Goal: Information Seeking & Learning: Find specific page/section

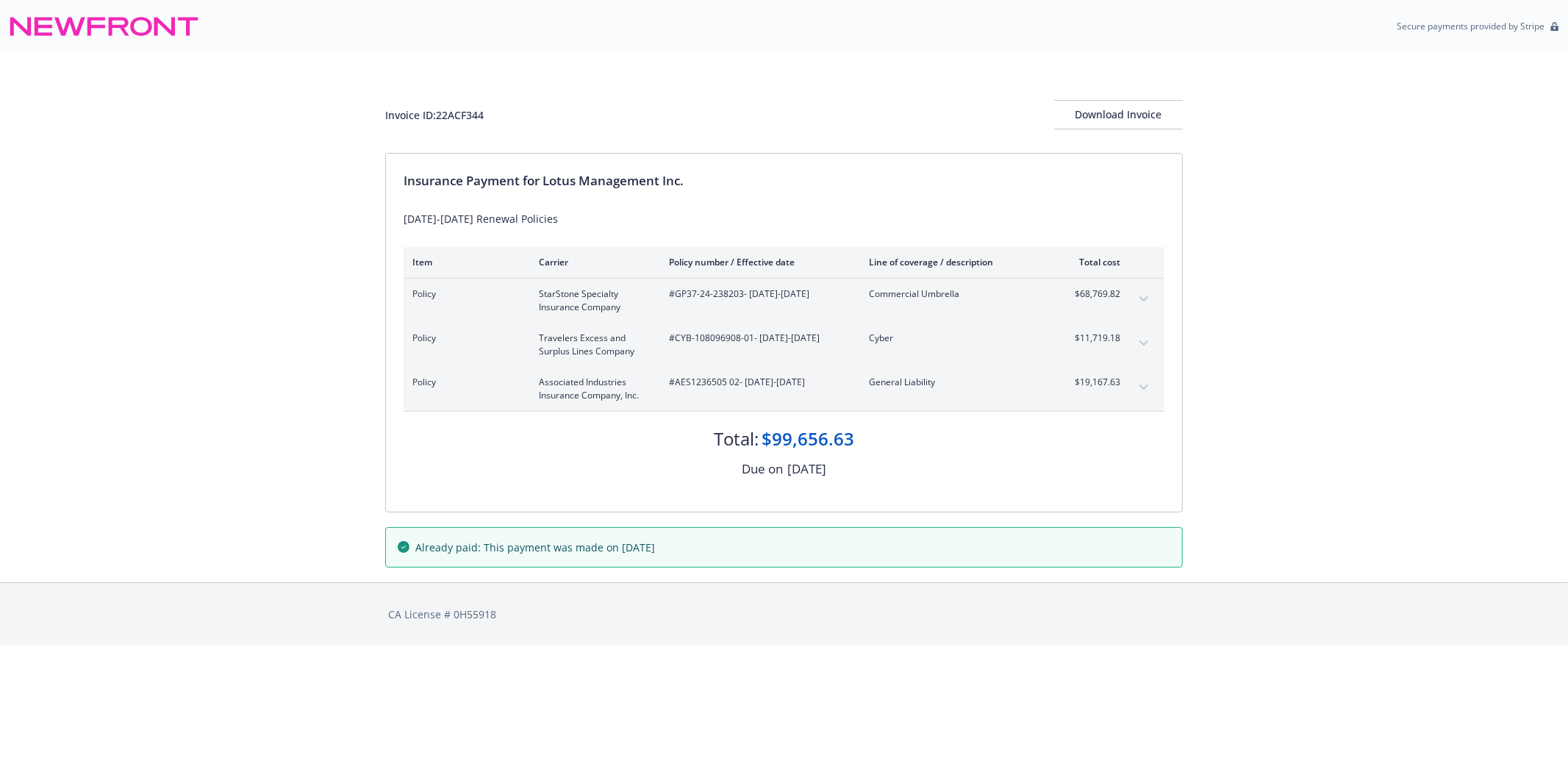
click at [1140, 290] on button "expand content" at bounding box center [1144, 298] width 24 height 24
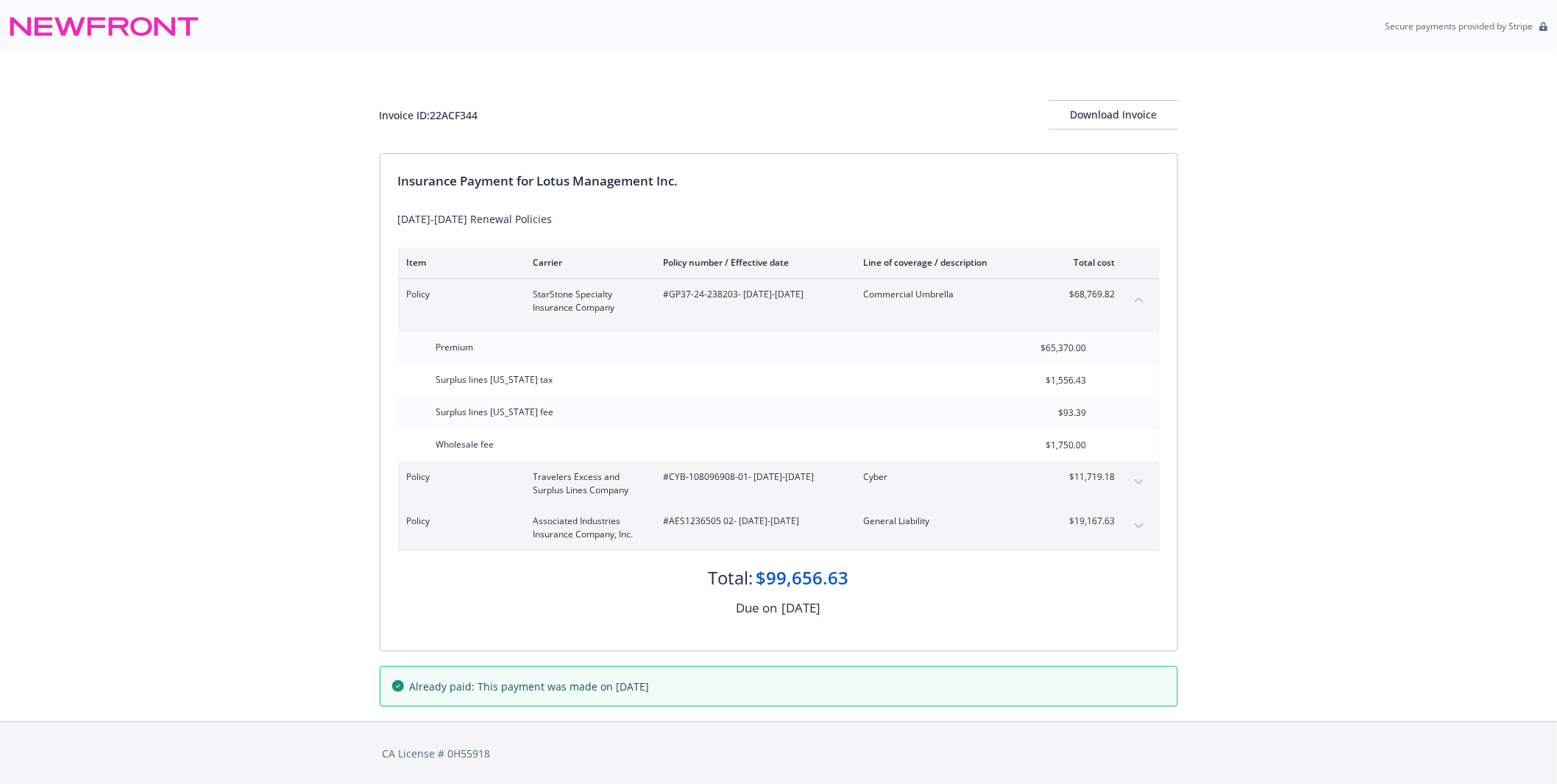
click at [1143, 479] on button "expand content" at bounding box center [1139, 482] width 24 height 24
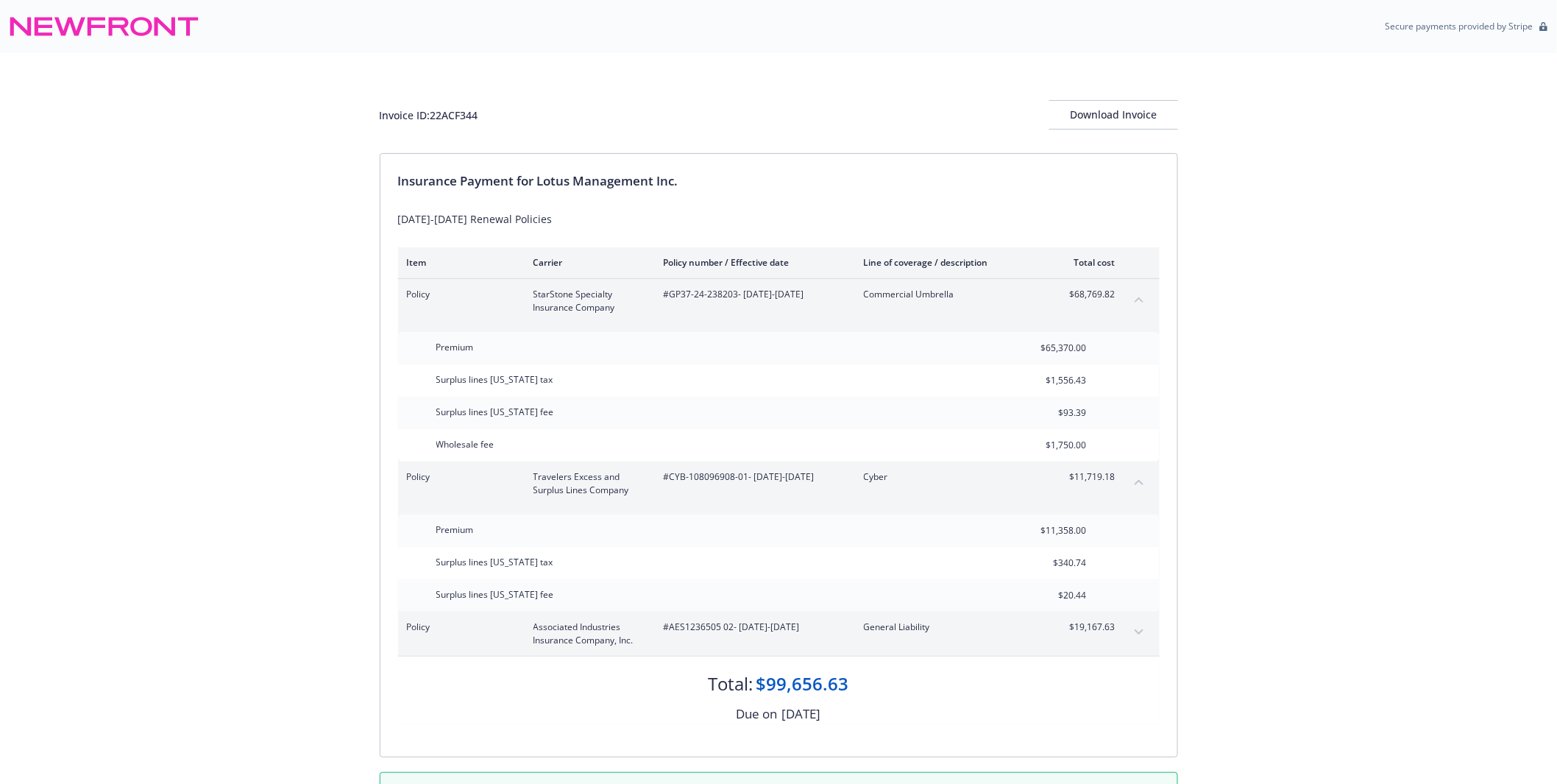
click at [1335, 488] on div "Invoice ID: 22ACF344 Download Invoice Insurance Payment for Lotus Management In…" at bounding box center [778, 440] width 1557 height 774
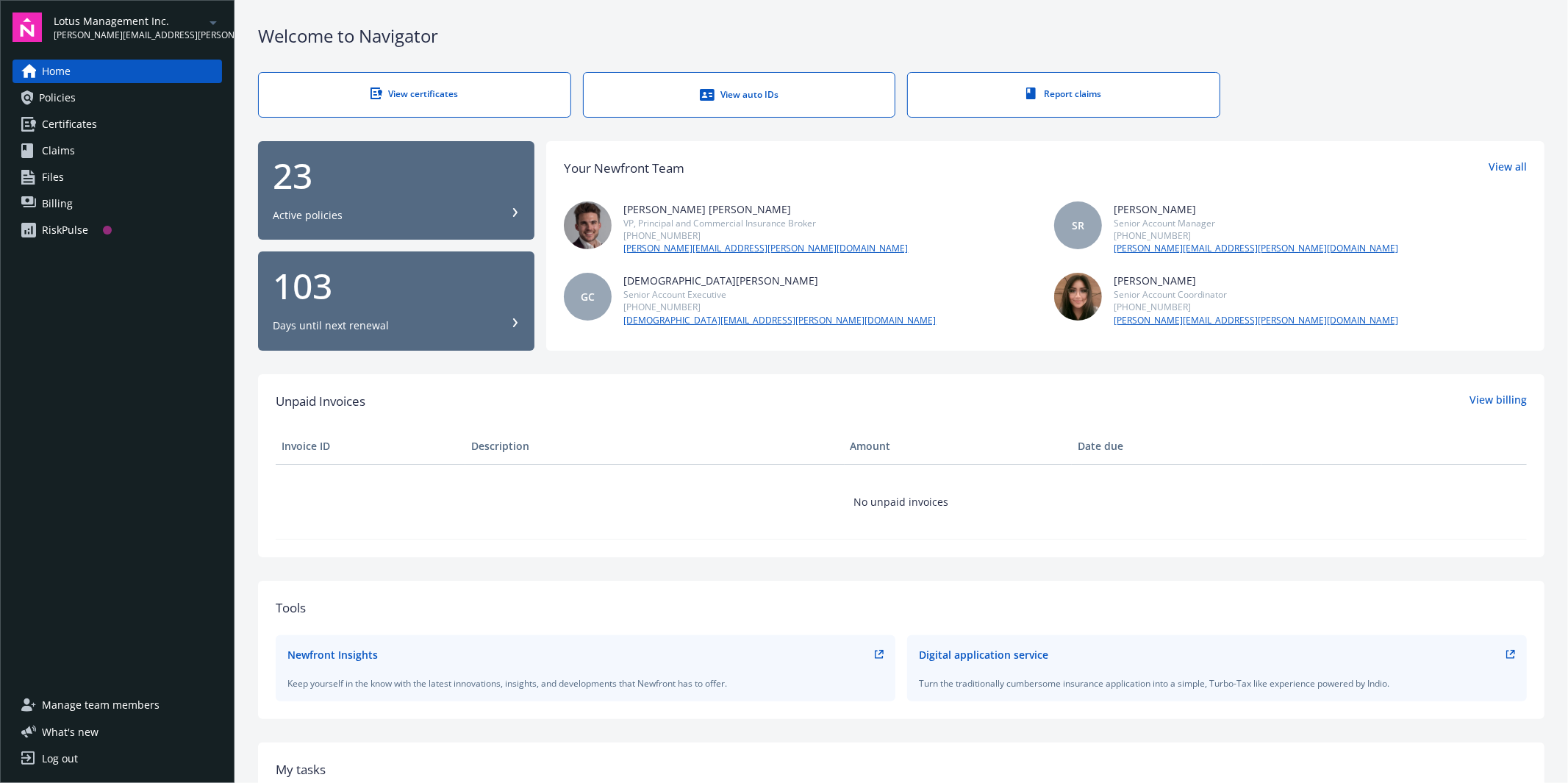
click at [60, 104] on span "Policies" at bounding box center [58, 97] width 37 height 24
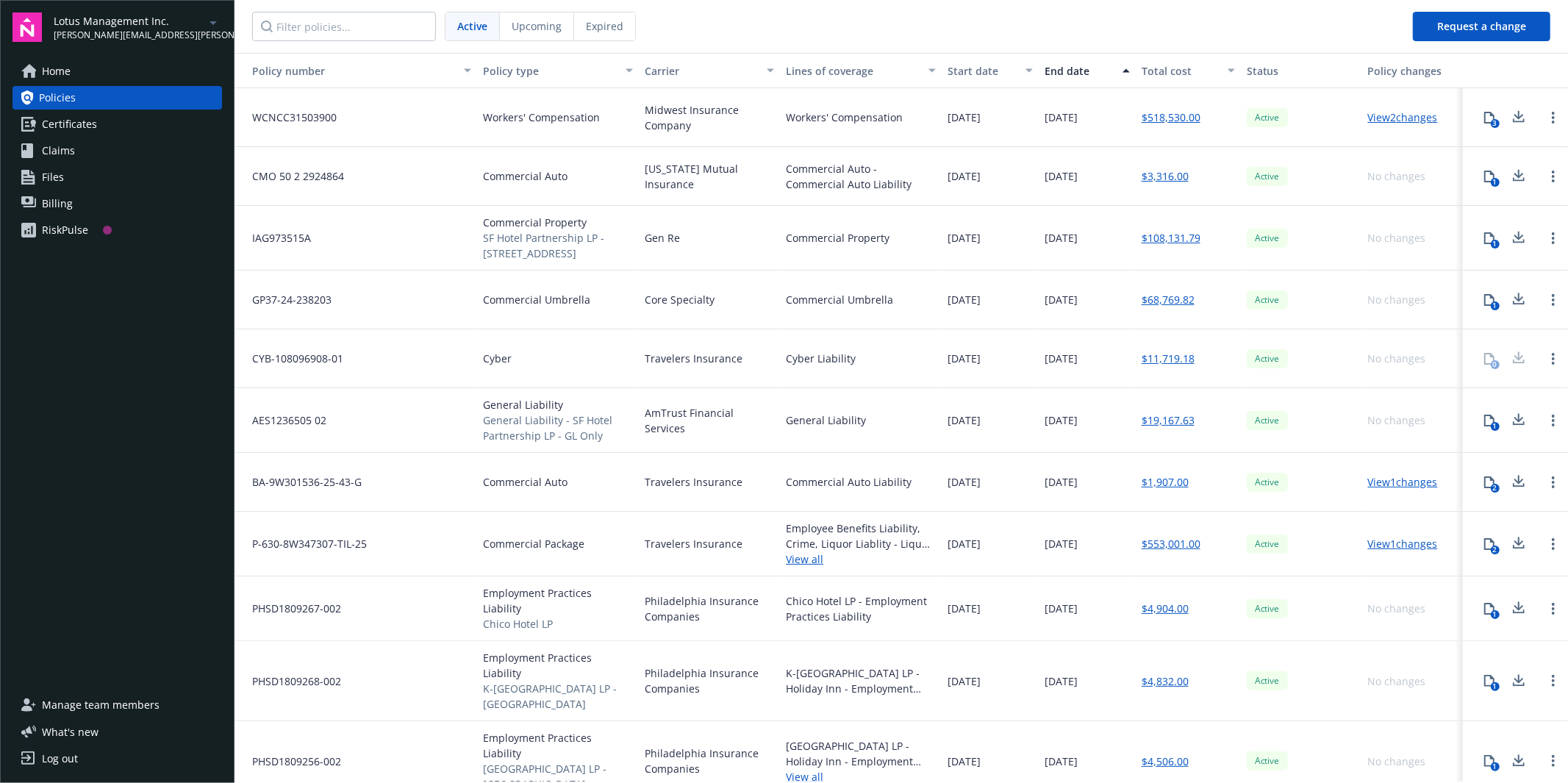
click at [1159, 297] on link "$68,769.82" at bounding box center [1167, 299] width 52 height 16
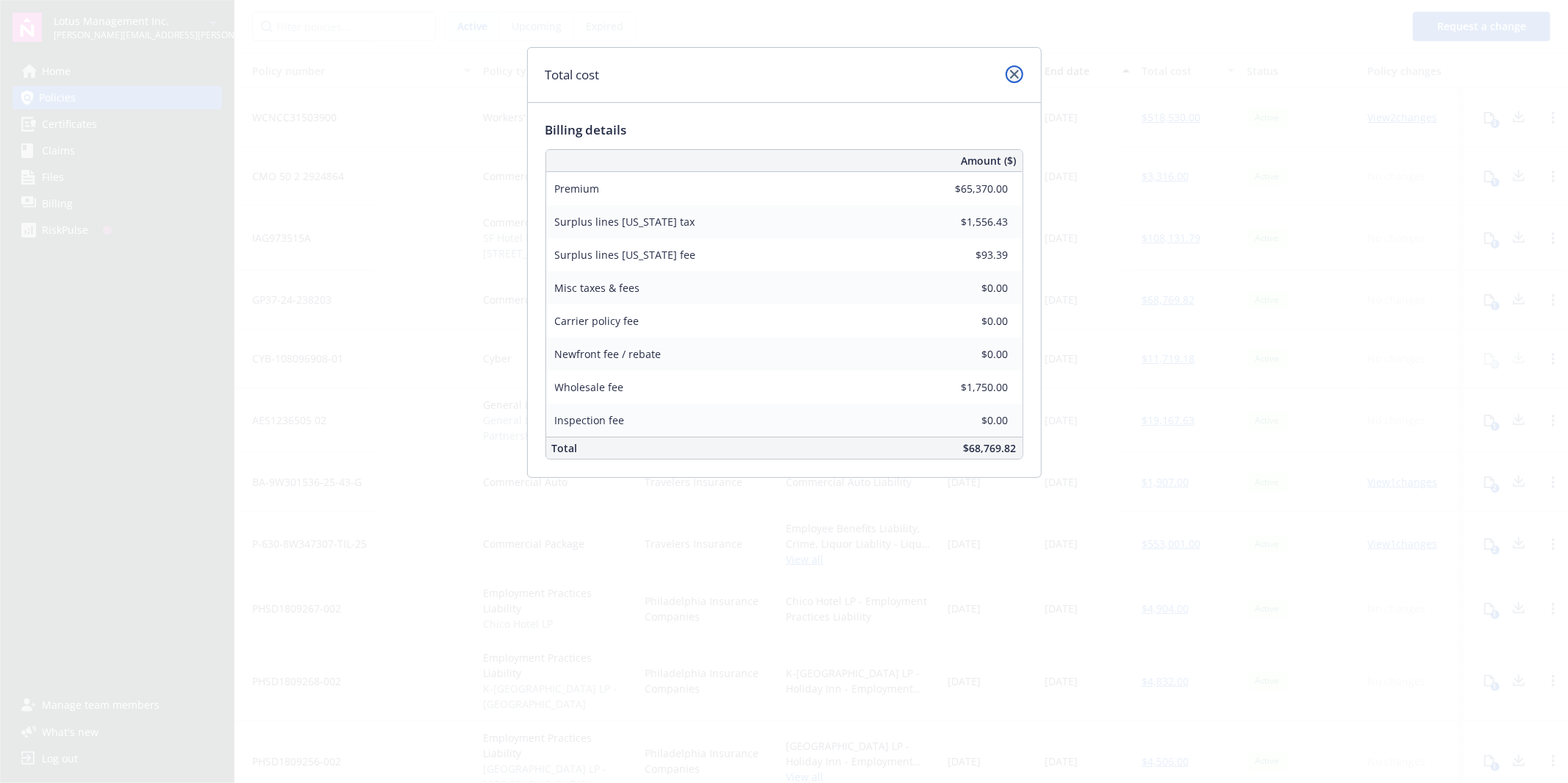
click at [1018, 71] on link "close" at bounding box center [1014, 74] width 18 height 17
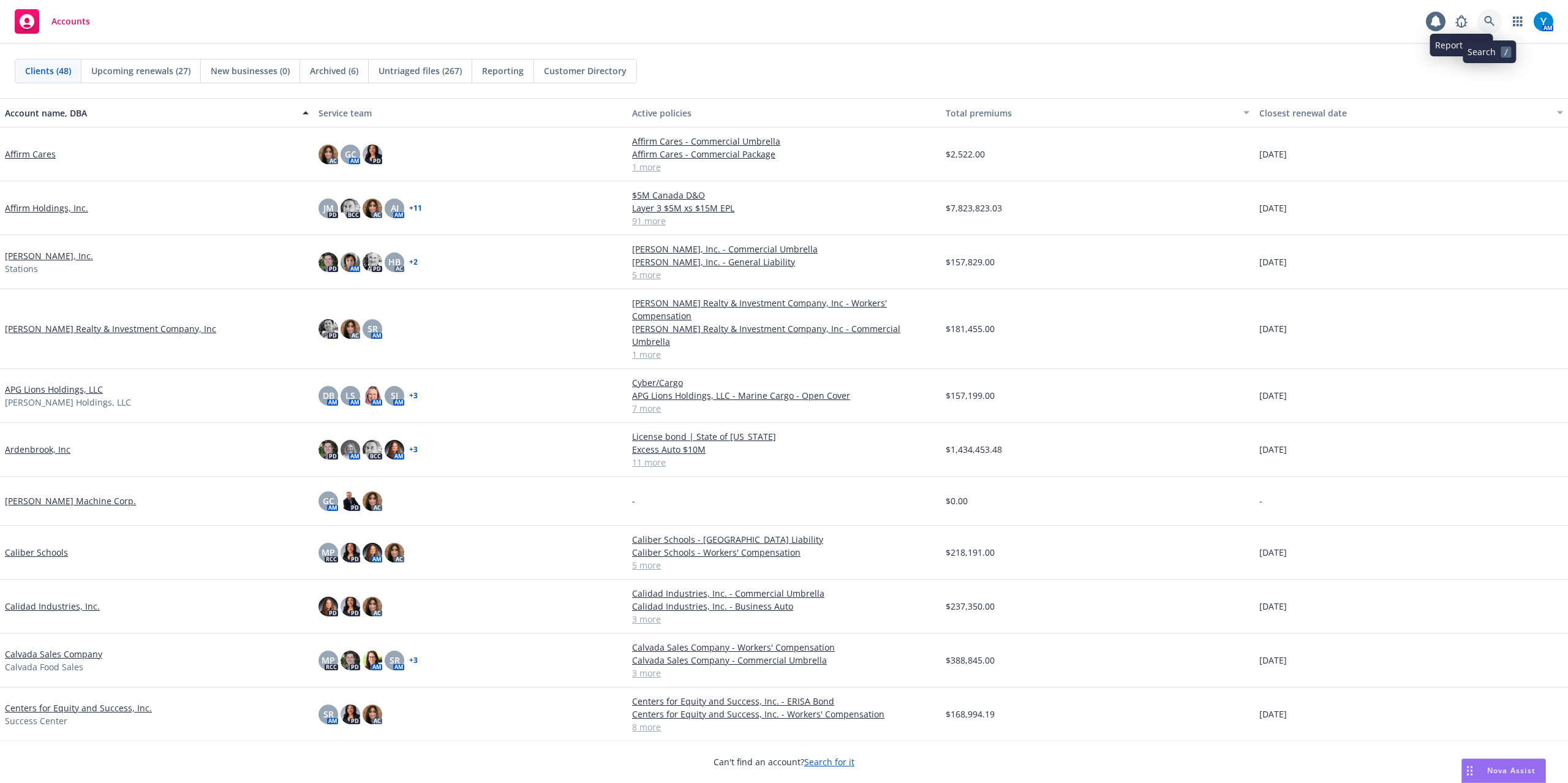
click at [1486, 18] on icon at bounding box center [1489, 21] width 10 height 10
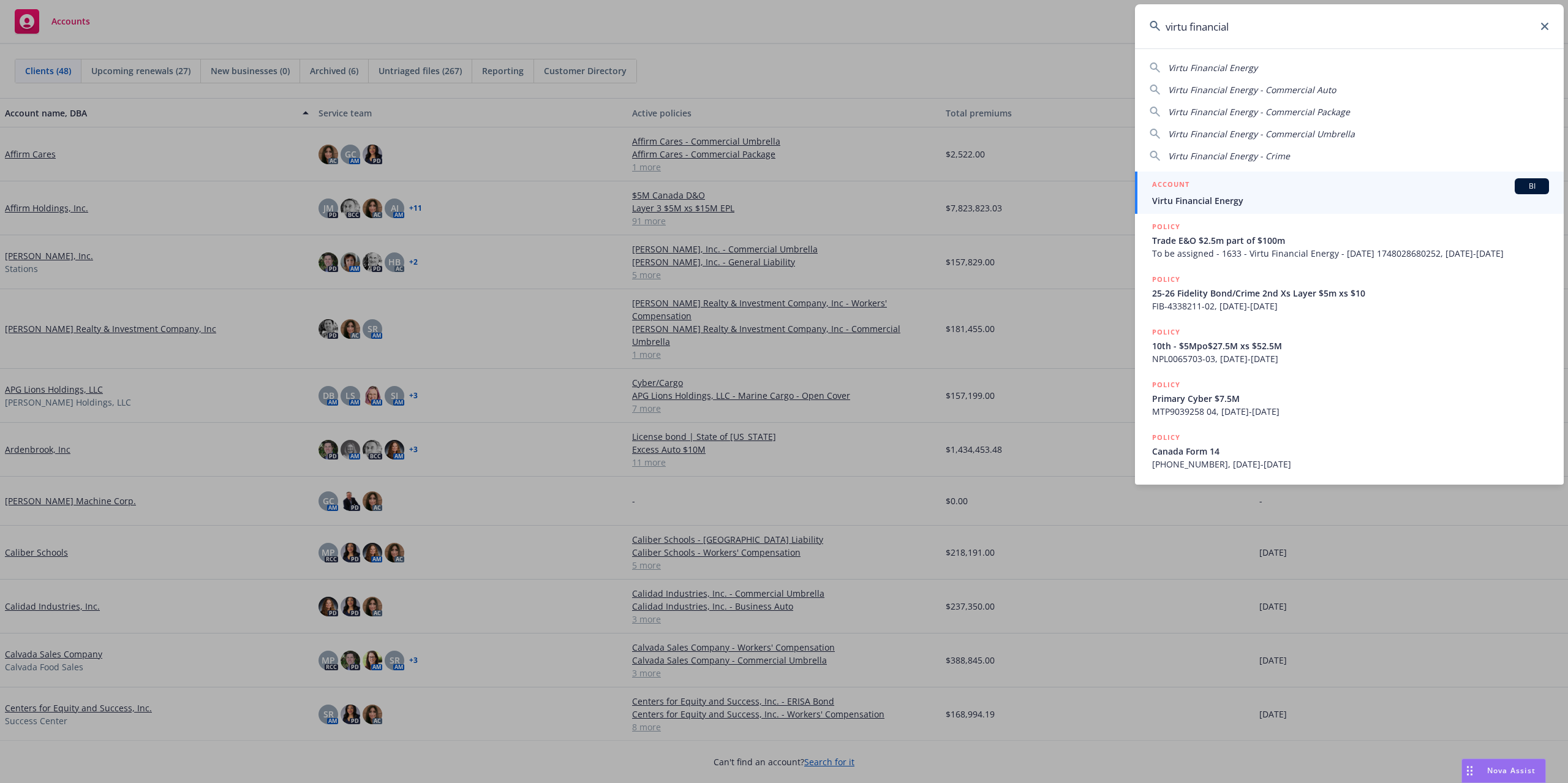
type input "virtu financial"
click at [1262, 182] on div "ACCOUNT BI" at bounding box center [1351, 186] width 397 height 16
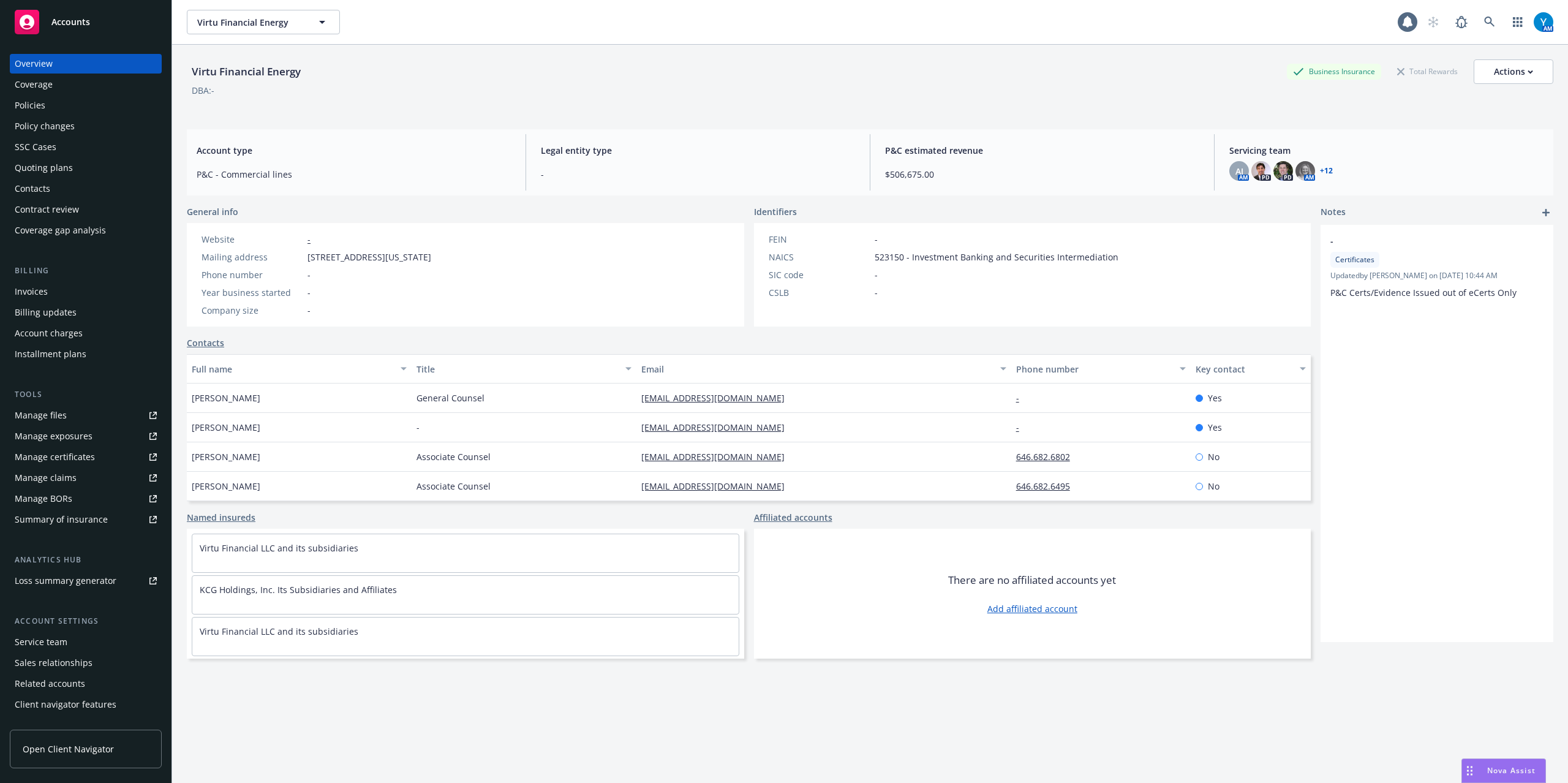
click at [38, 104] on div "Policies" at bounding box center [30, 105] width 31 height 20
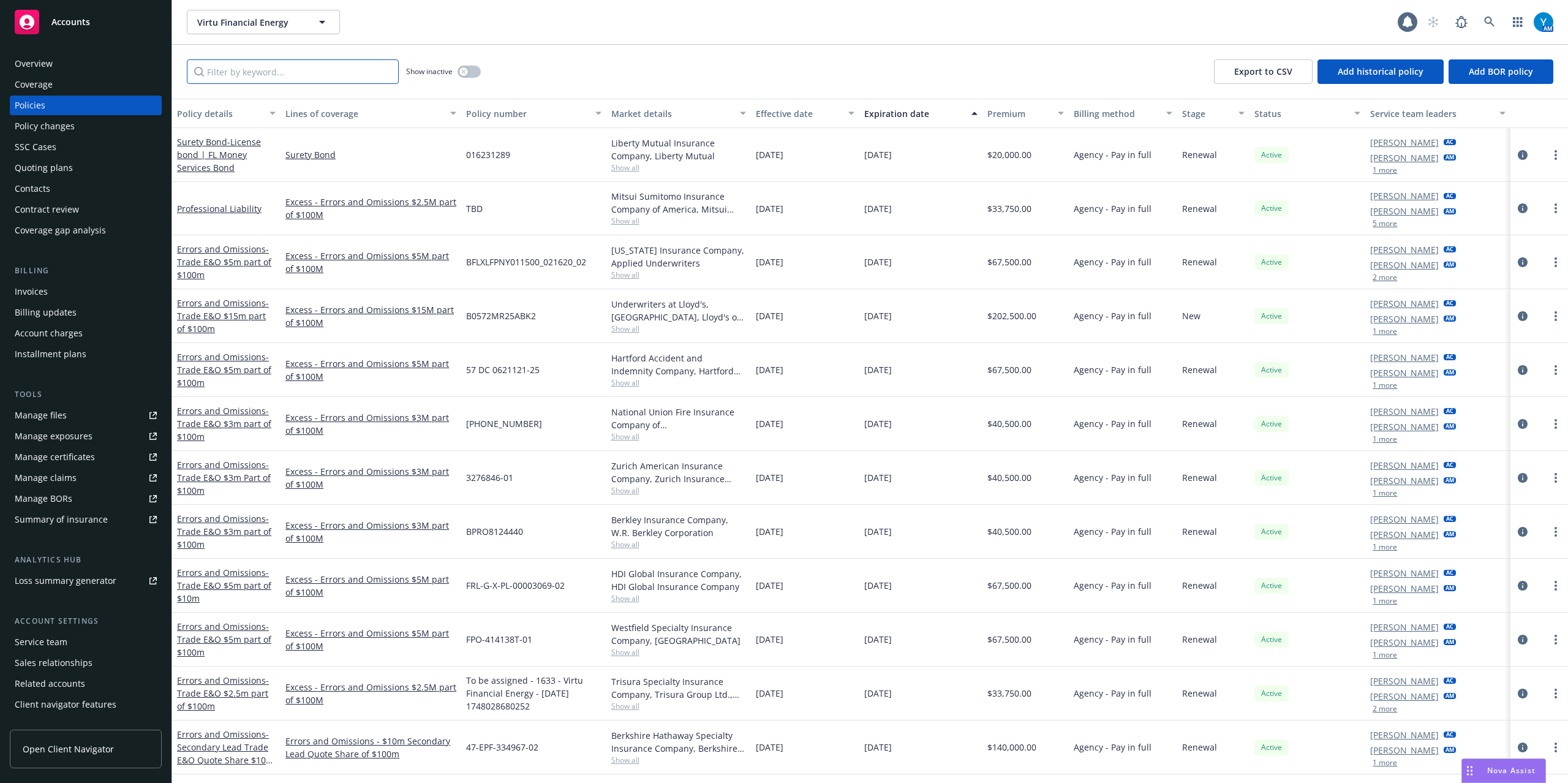
click at [263, 74] on input "Filter by keyword..." at bounding box center [292, 72] width 212 height 25
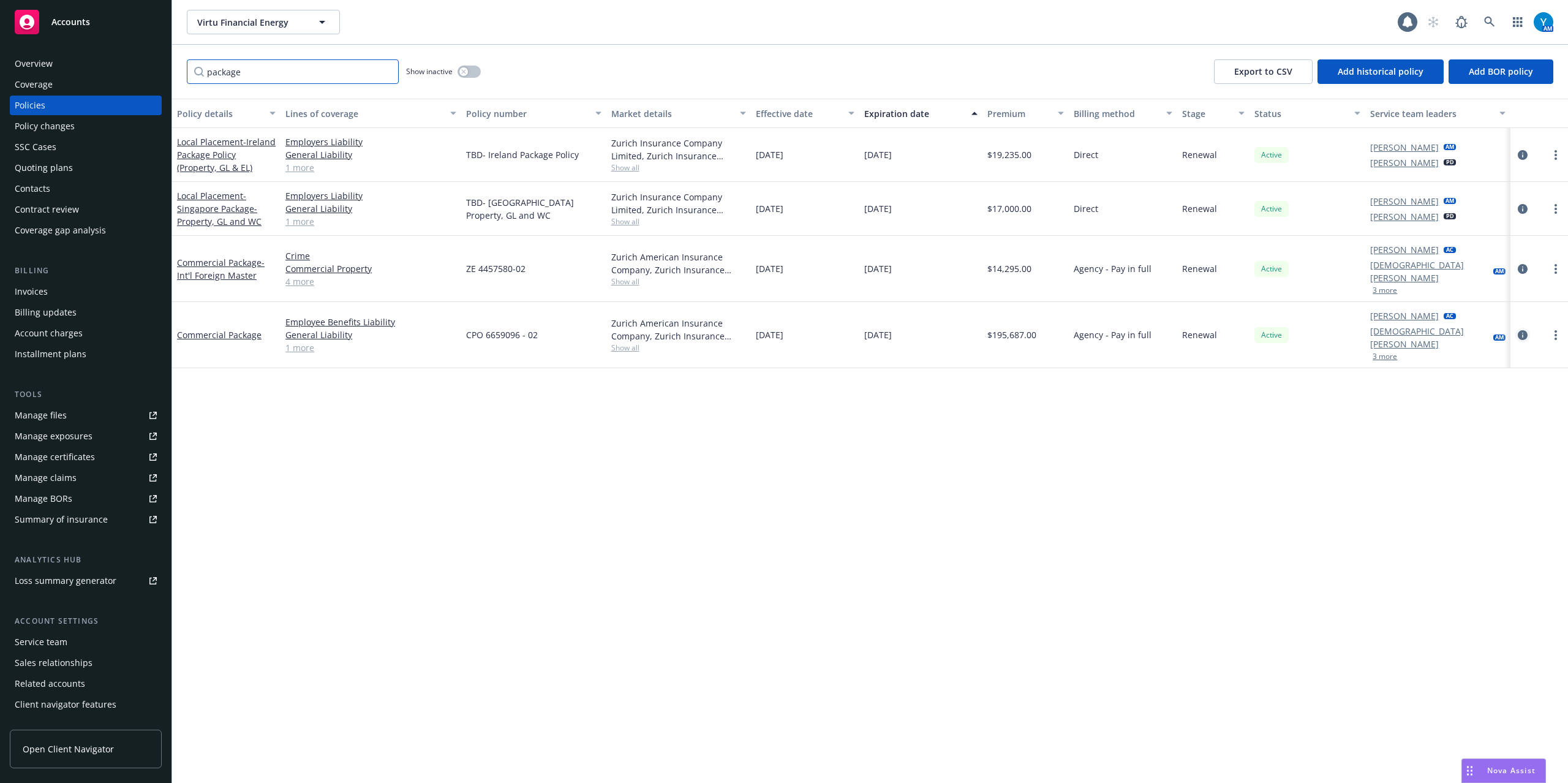
type input "package"
click at [1529, 328] on link "circleInformation" at bounding box center [1523, 335] width 15 height 15
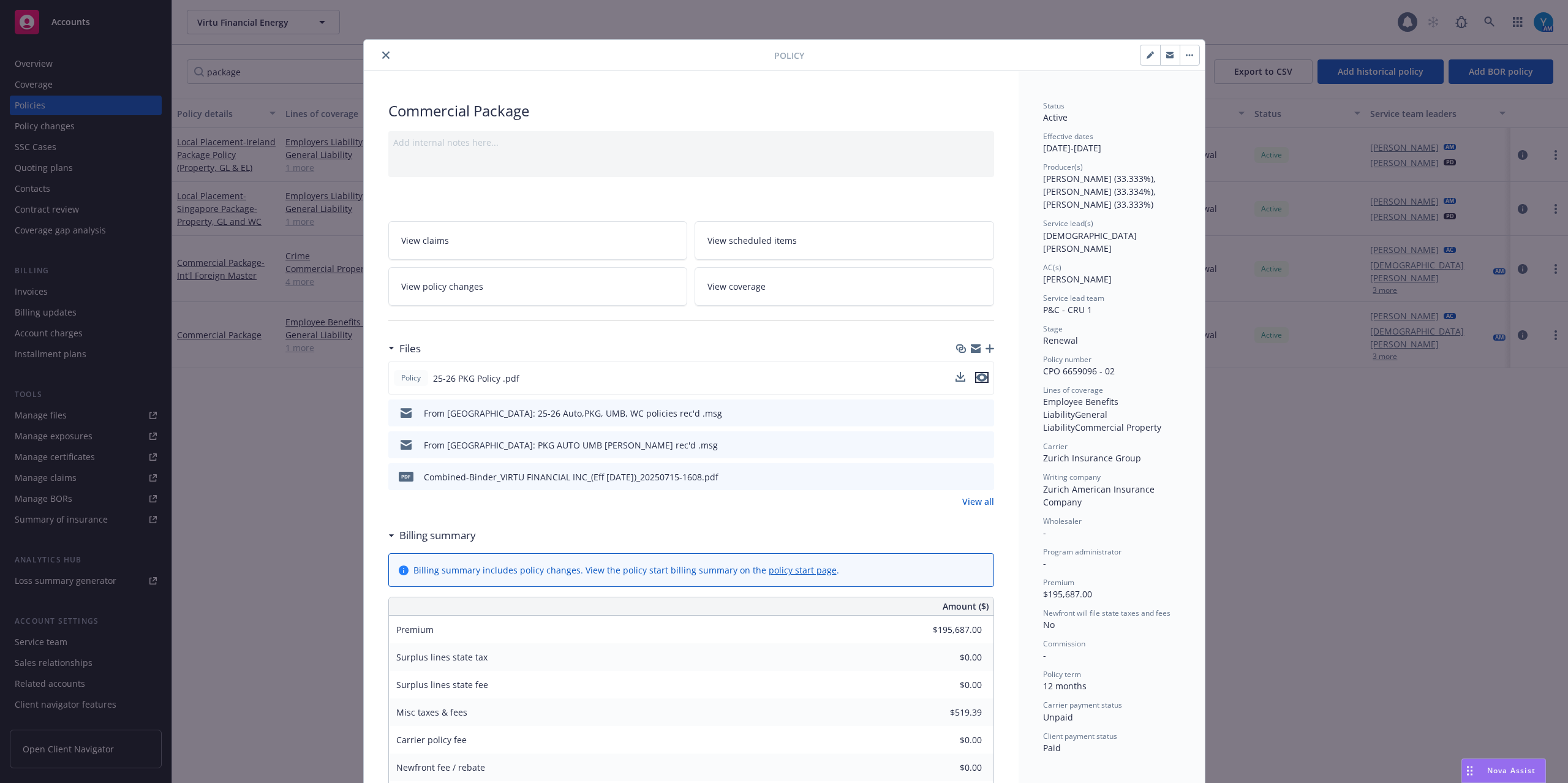
click at [977, 378] on icon "preview file" at bounding box center [982, 378] width 11 height 9
click at [382, 57] on icon "close" at bounding box center [386, 55] width 7 height 7
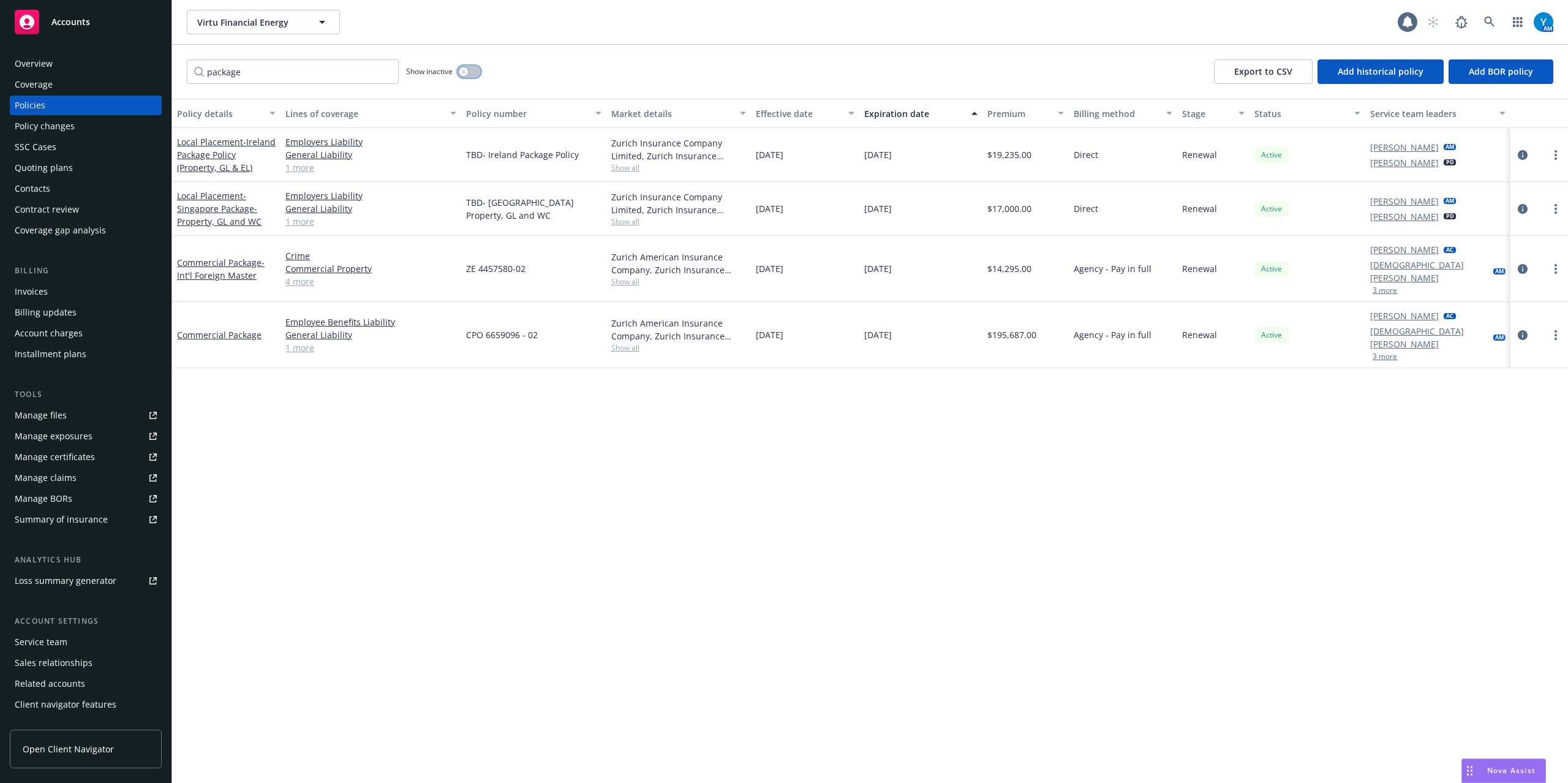
click at [462, 70] on icon "button" at bounding box center [463, 72] width 4 height 4
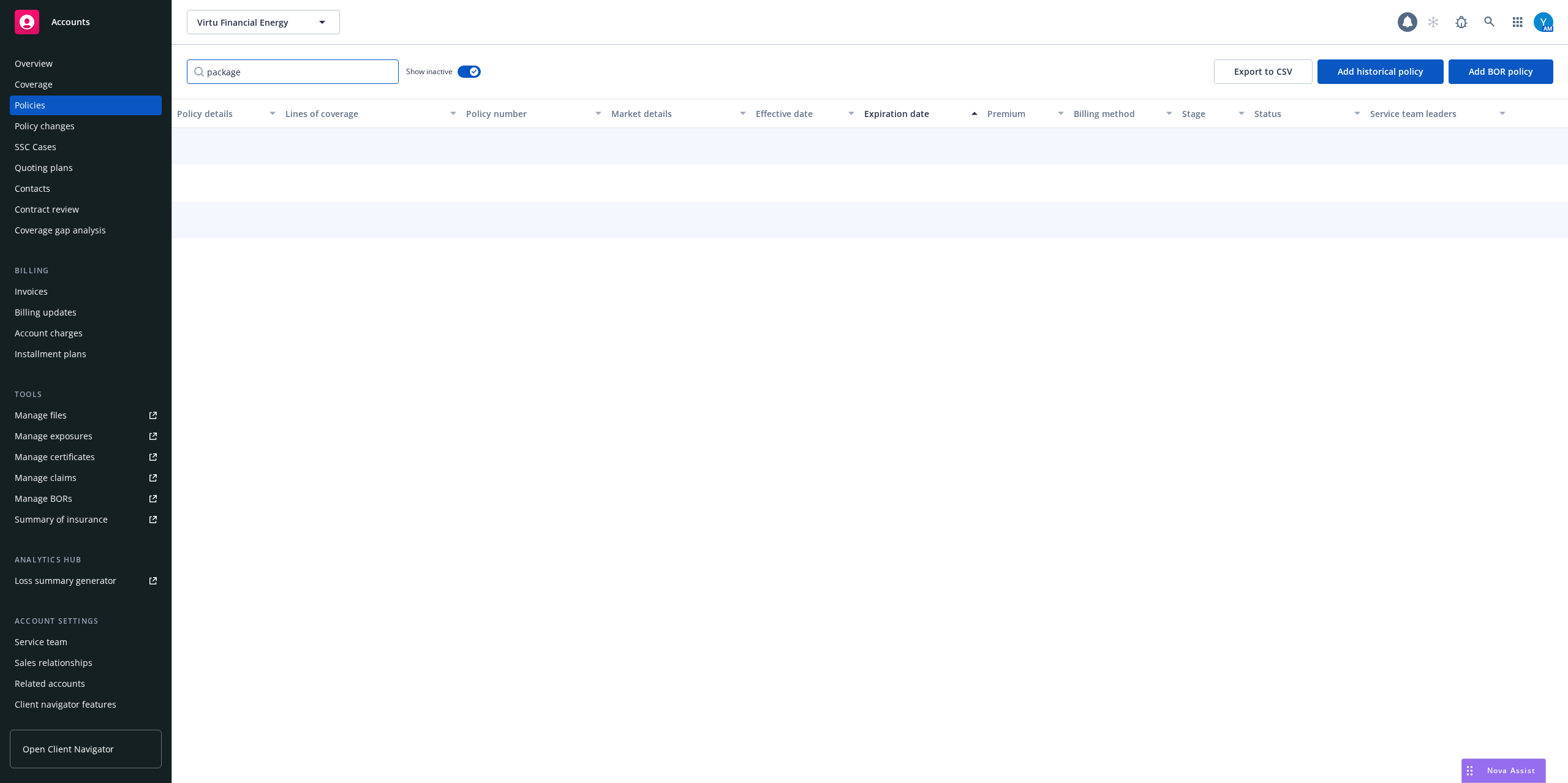
click at [339, 67] on input "package" at bounding box center [292, 72] width 212 height 25
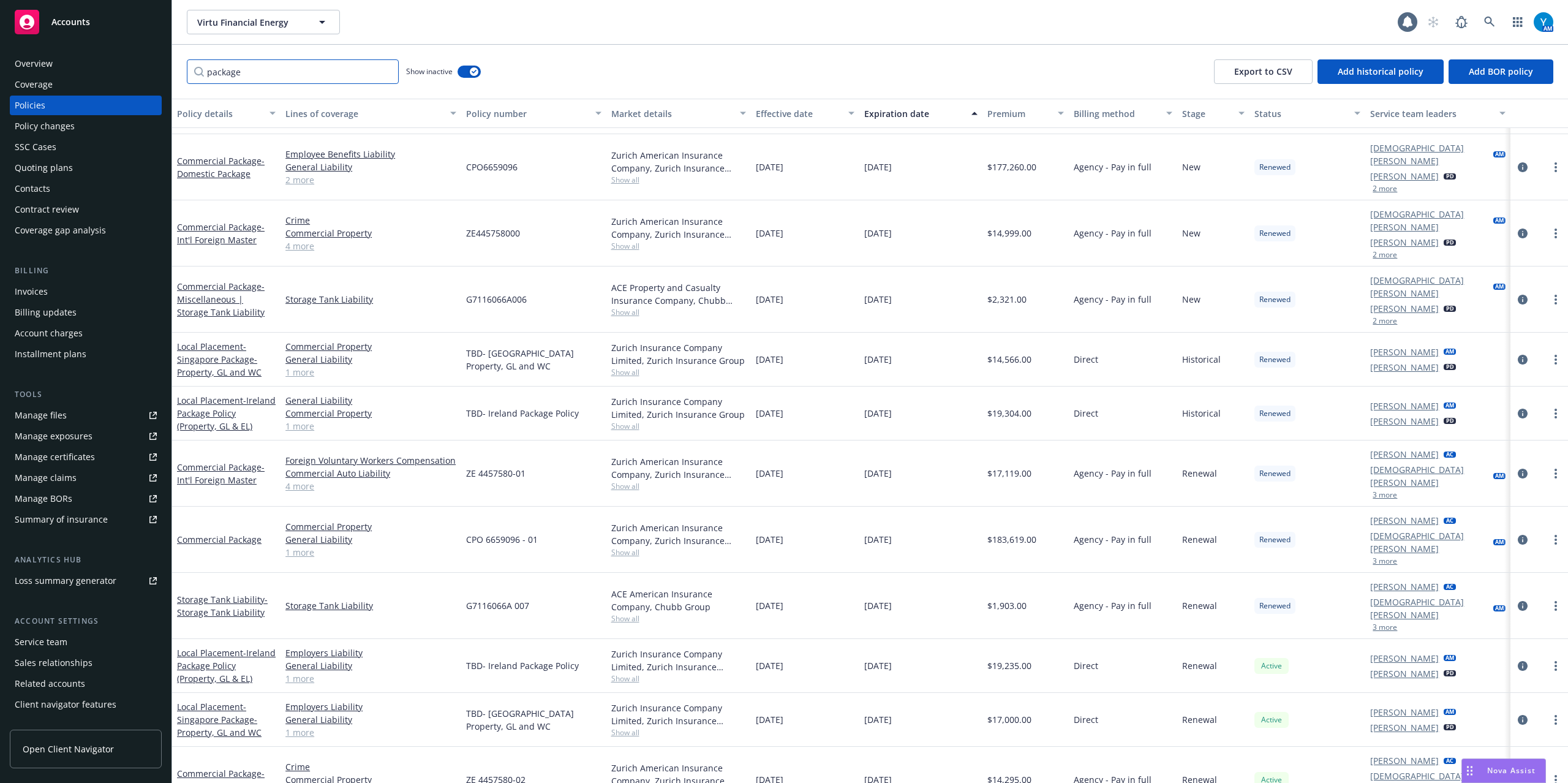
scroll to position [97, 0]
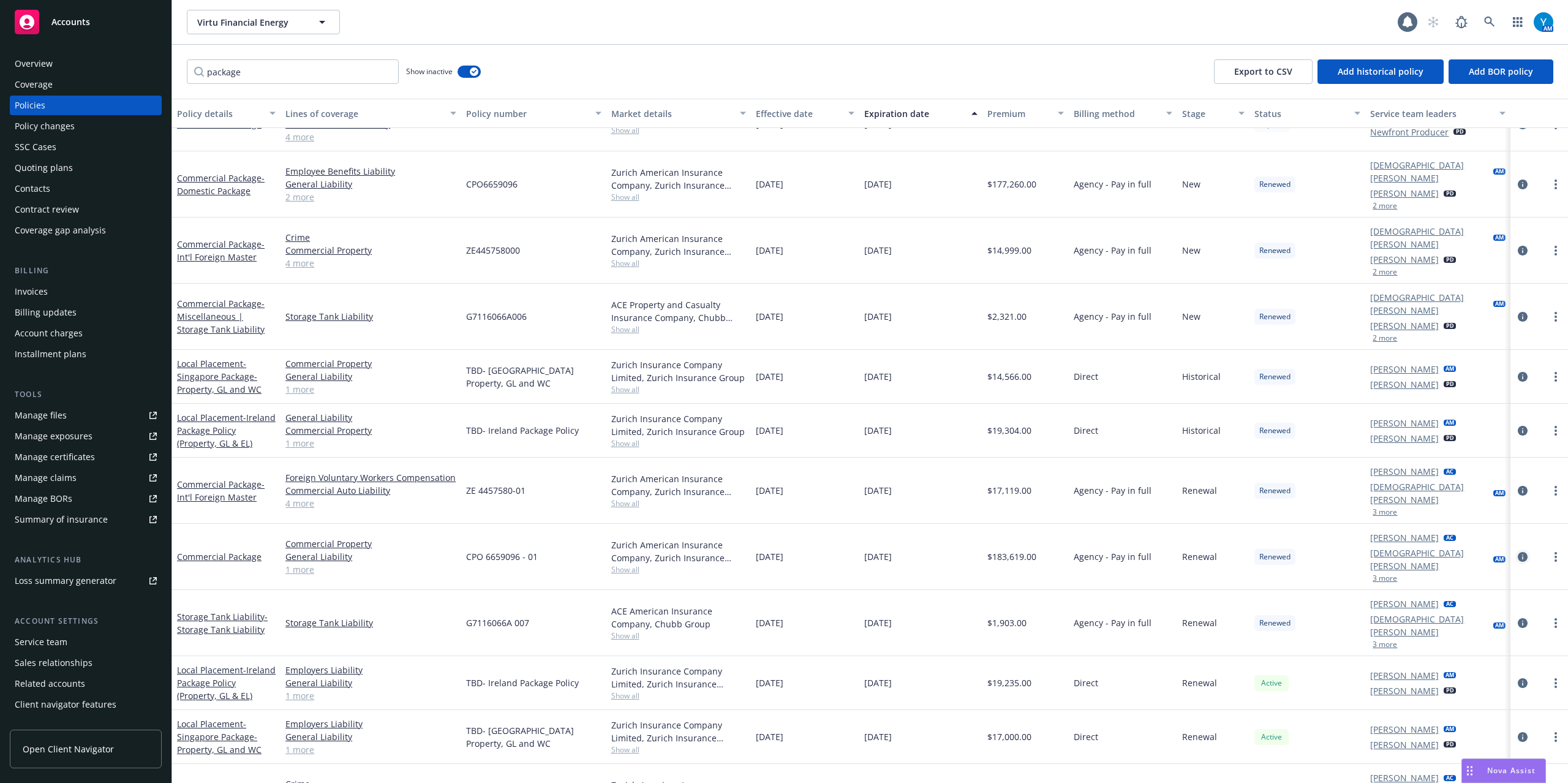
click at [1518, 552] on icon "circleInformation" at bounding box center [1522, 557] width 9 height 9
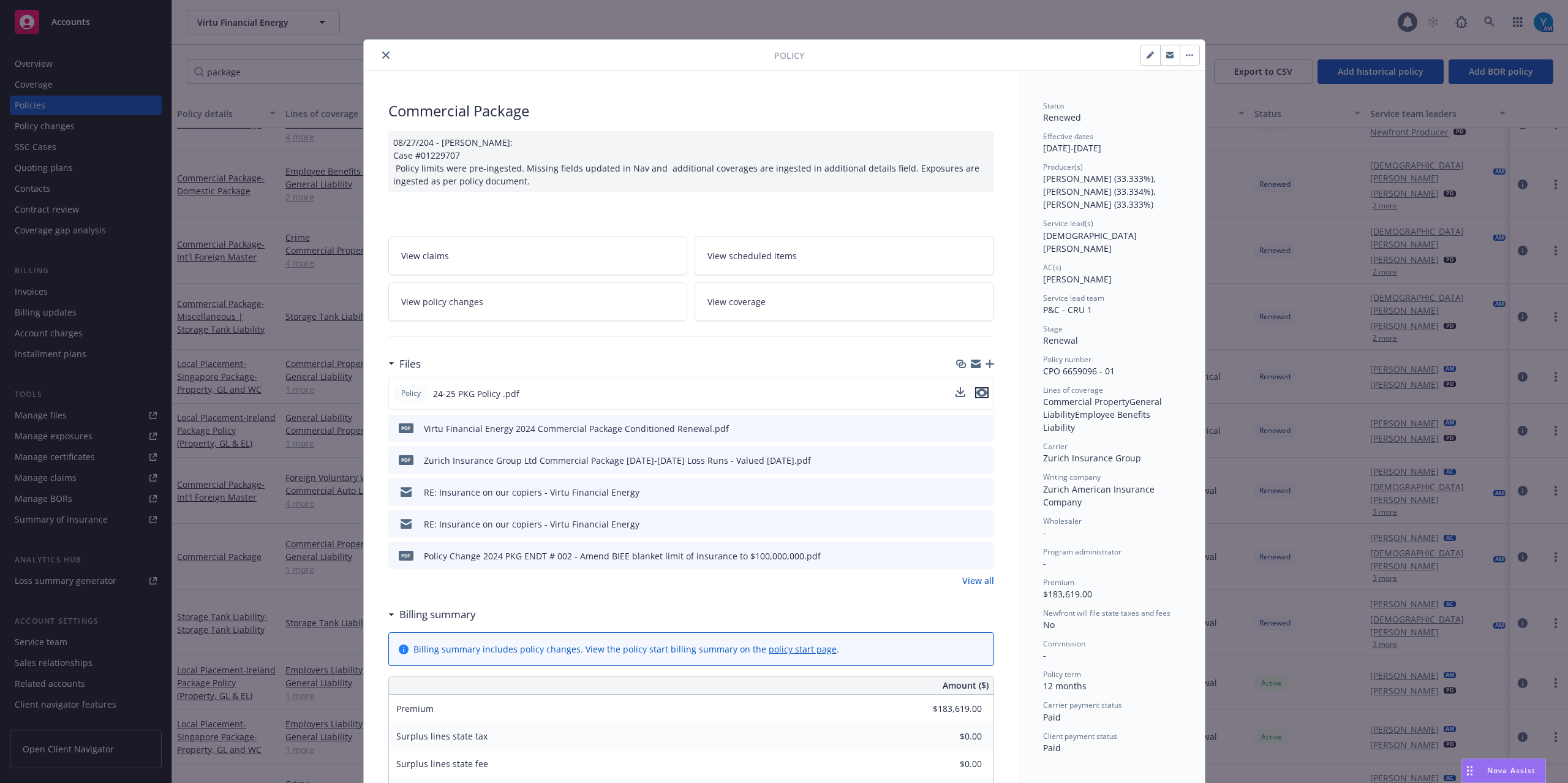
click at [977, 390] on icon "preview file" at bounding box center [982, 393] width 11 height 9
click at [382, 54] on icon "close" at bounding box center [386, 55] width 7 height 7
click at [379, 55] on button "close" at bounding box center [386, 55] width 15 height 15
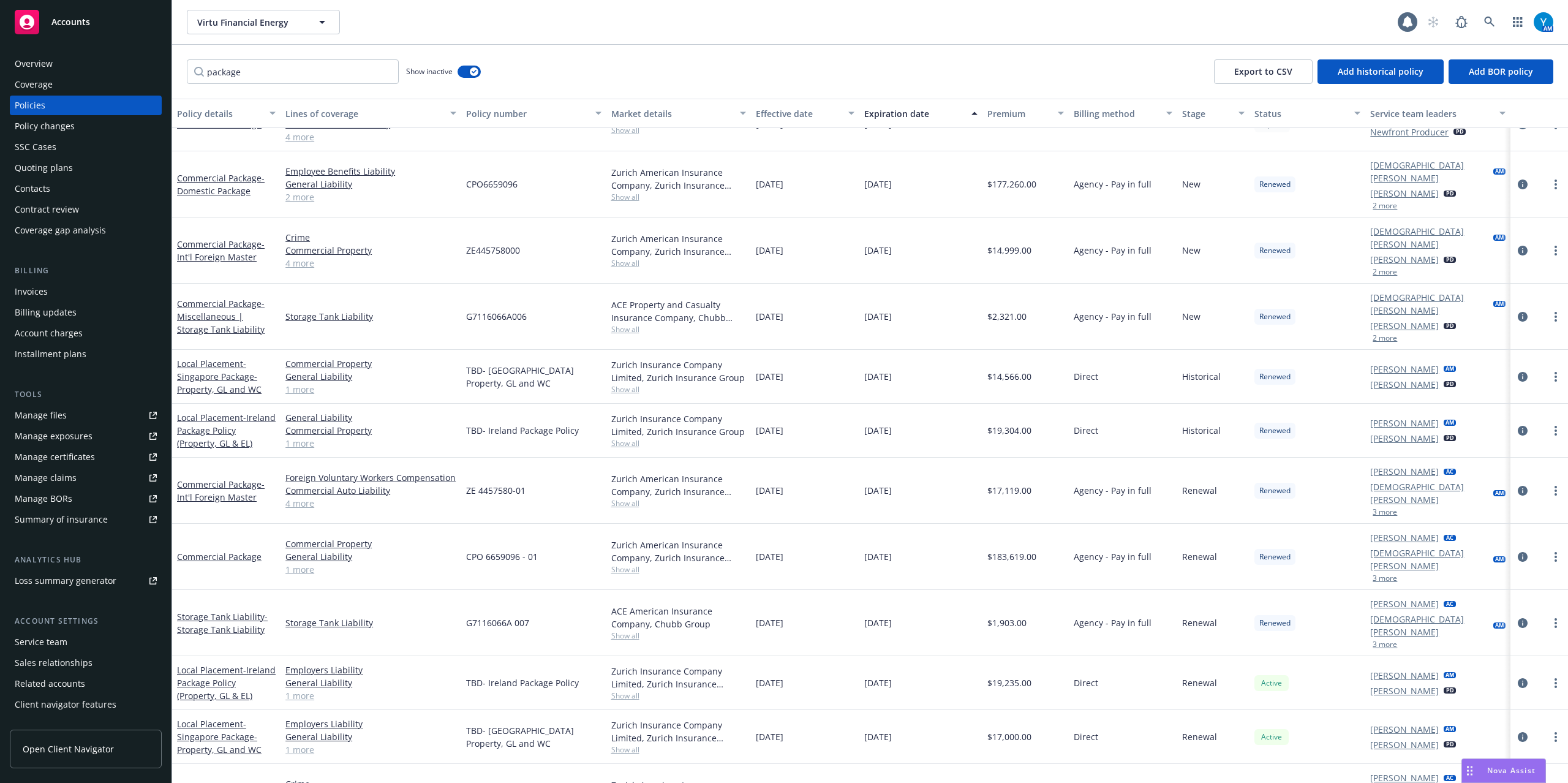
click at [69, 412] on link "Manage files" at bounding box center [85, 415] width 152 height 20
click at [1483, 12] on link at bounding box center [1490, 22] width 25 height 25
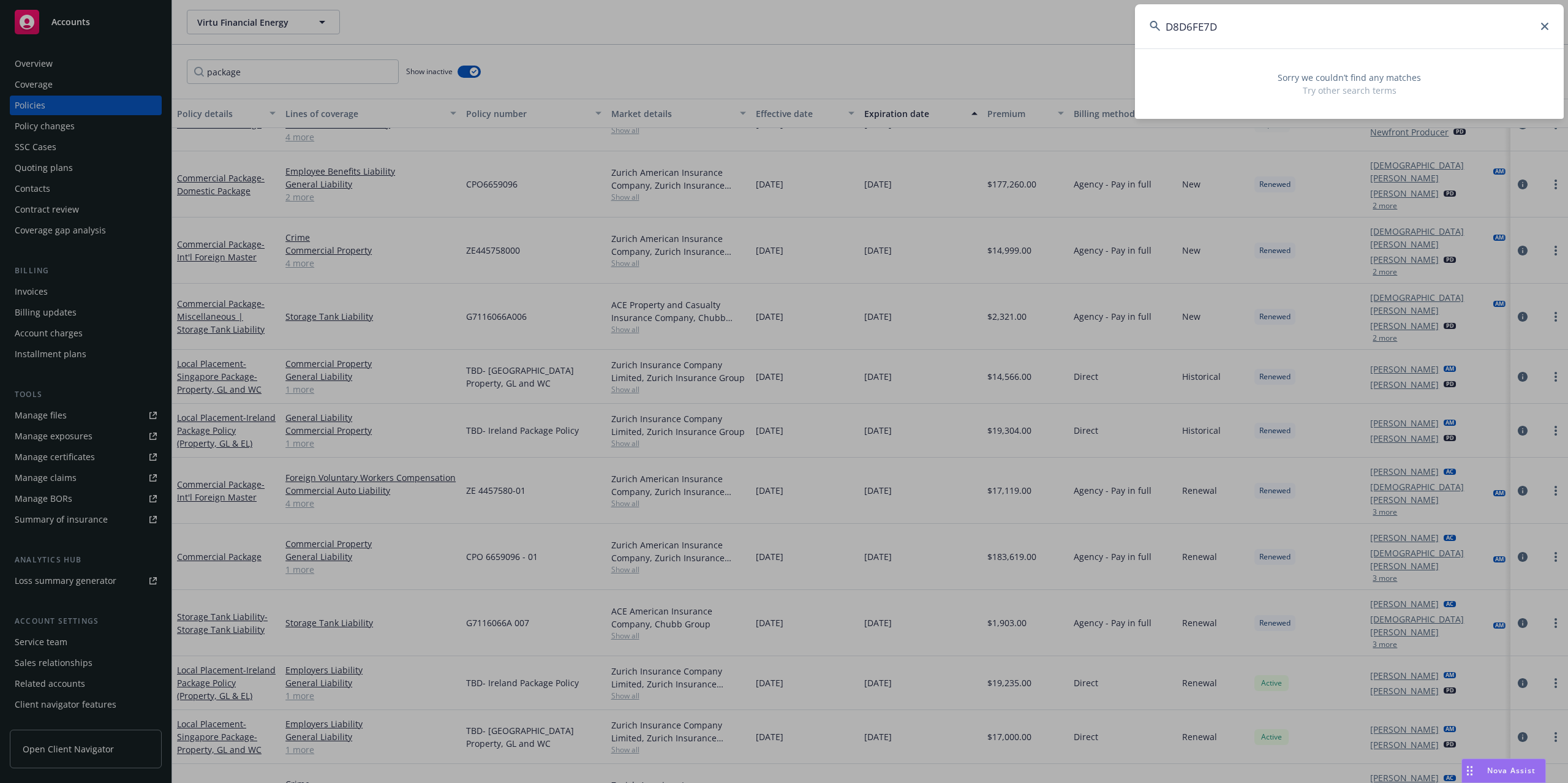
type input "D8D6FE7D"
click at [1263, 29] on input "D8D6FE7D" at bounding box center [1349, 26] width 429 height 44
drag, startPoint x: 1387, startPoint y: 29, endPoint x: 939, endPoint y: 31, distance: 448.0
click at [931, 28] on div "D8D6FE7D Sorry we couldn’t find any matches Try other search terms" at bounding box center [784, 391] width 1568 height 783
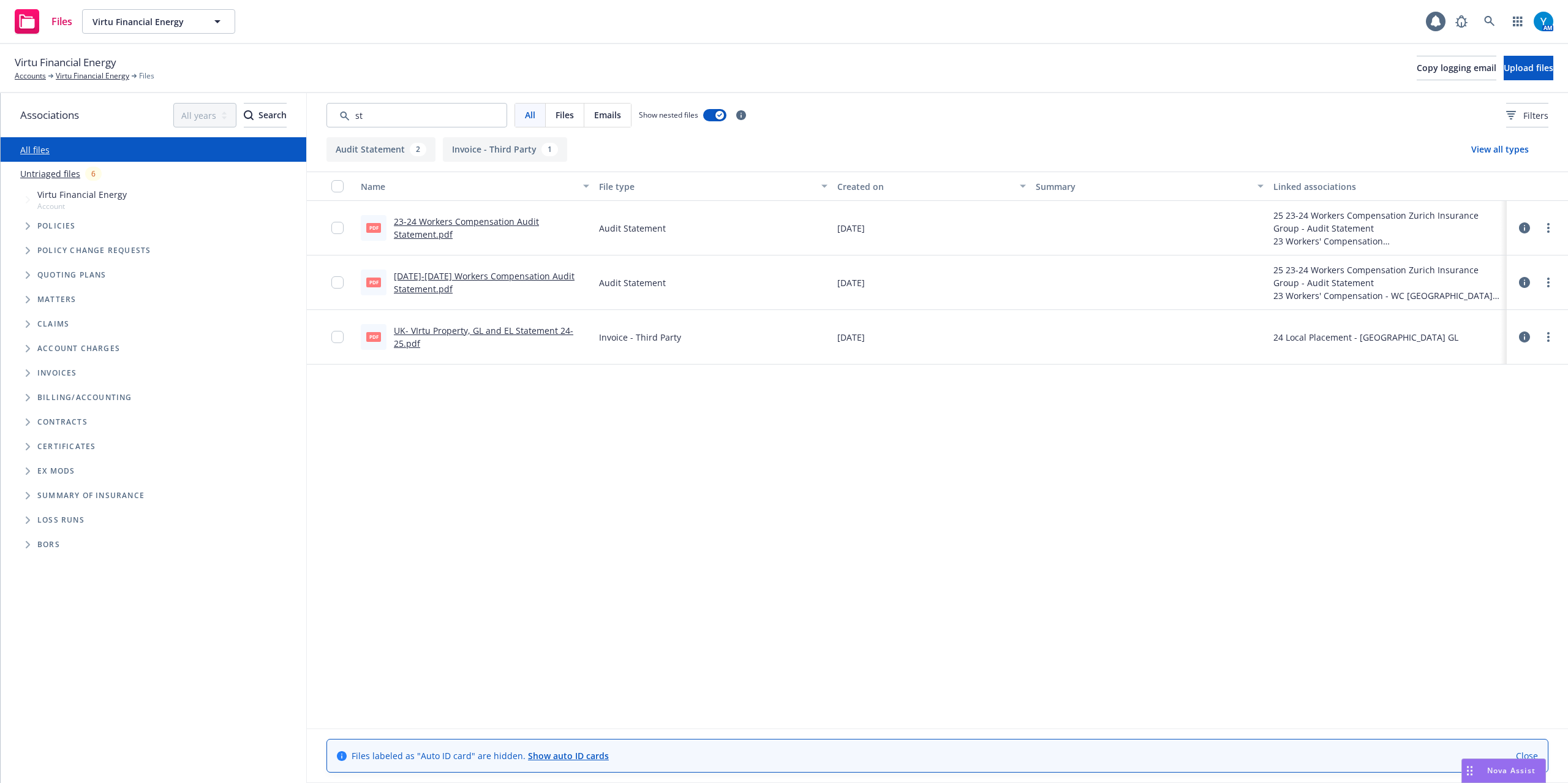
type input "s"
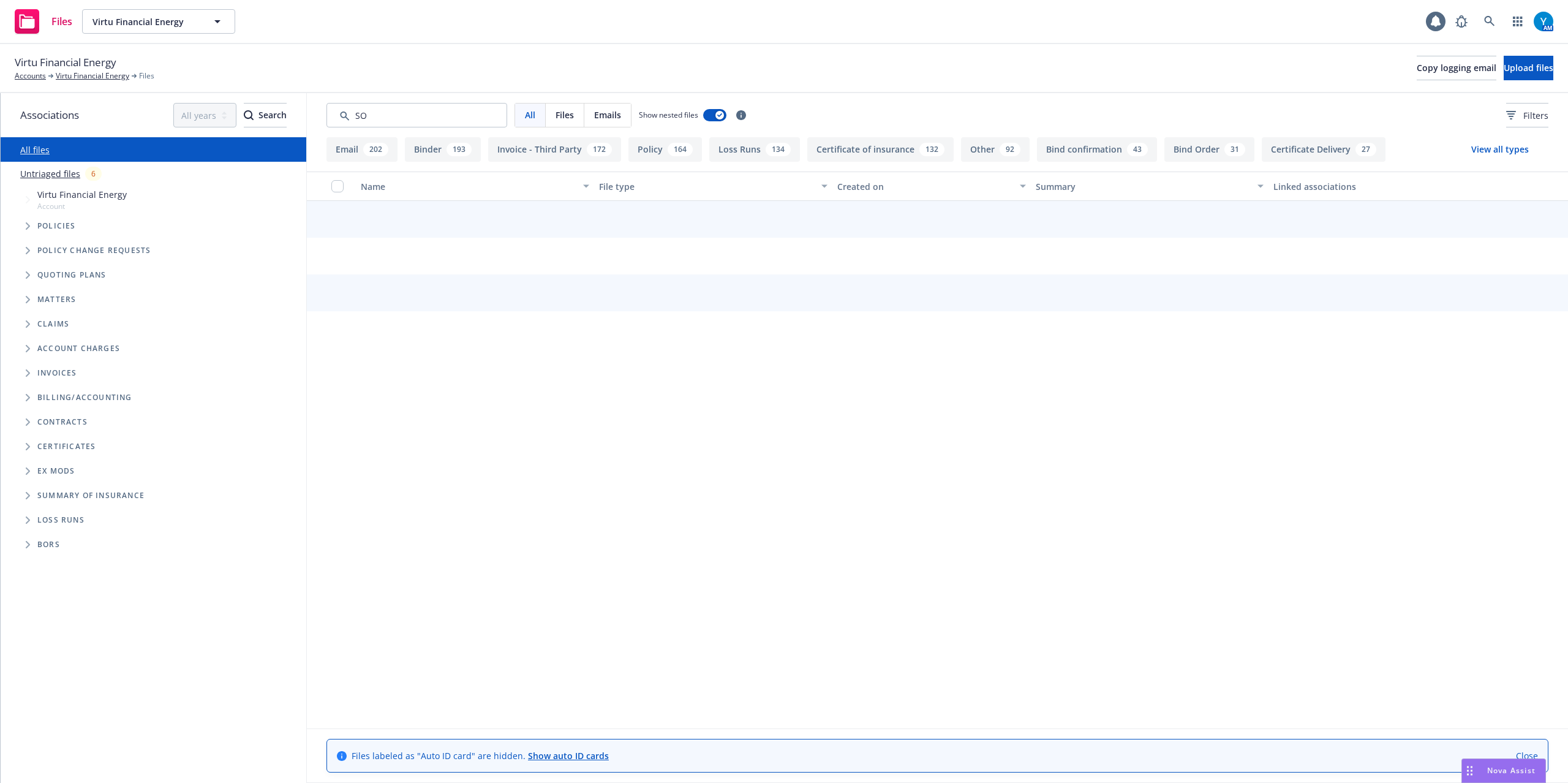
type input "SOV"
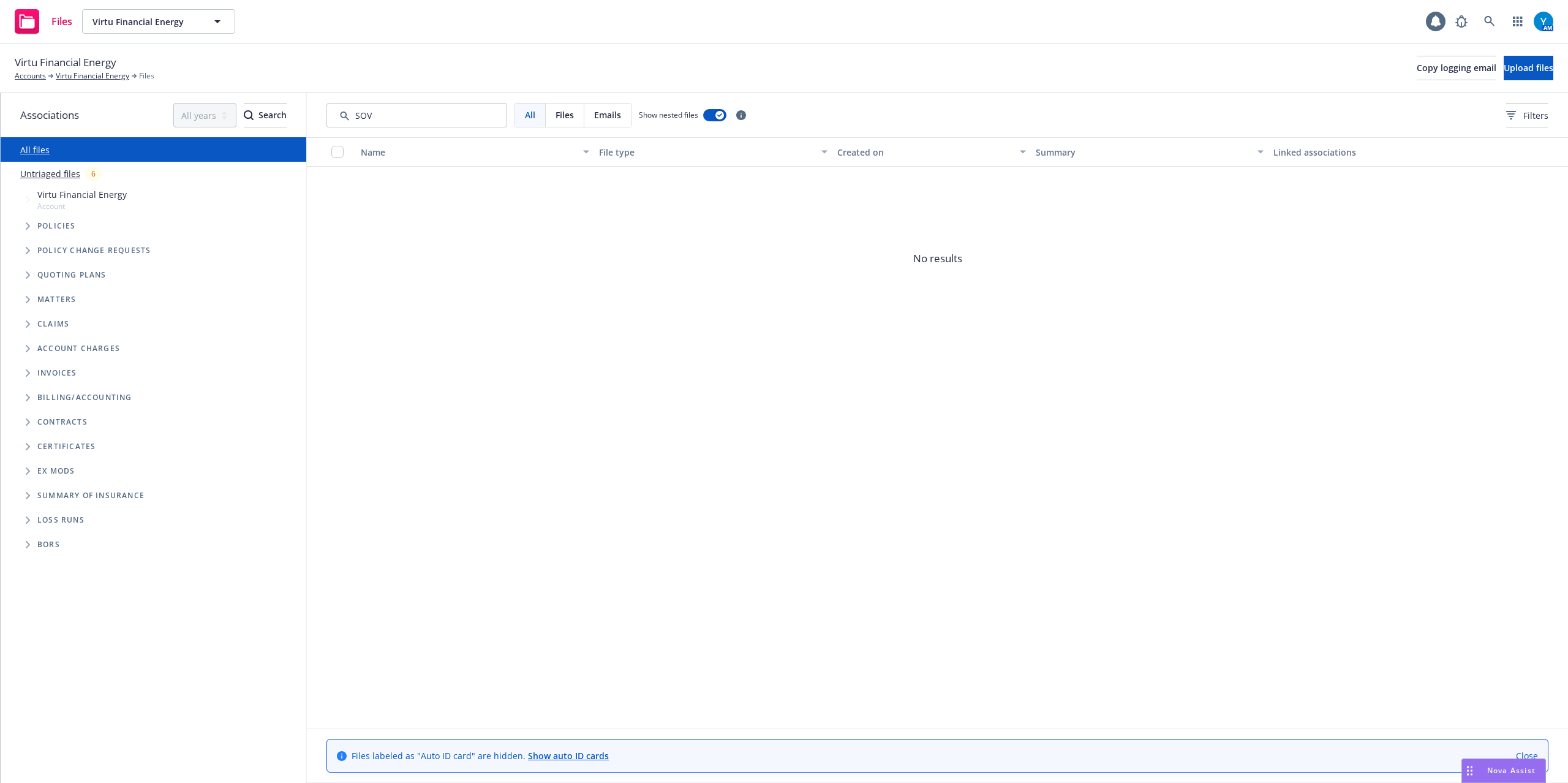
drag, startPoint x: 414, startPoint y: 120, endPoint x: 317, endPoint y: 118, distance: 97.0
click at [329, 124] on input "Search by keyword..." at bounding box center [417, 115] width 181 height 25
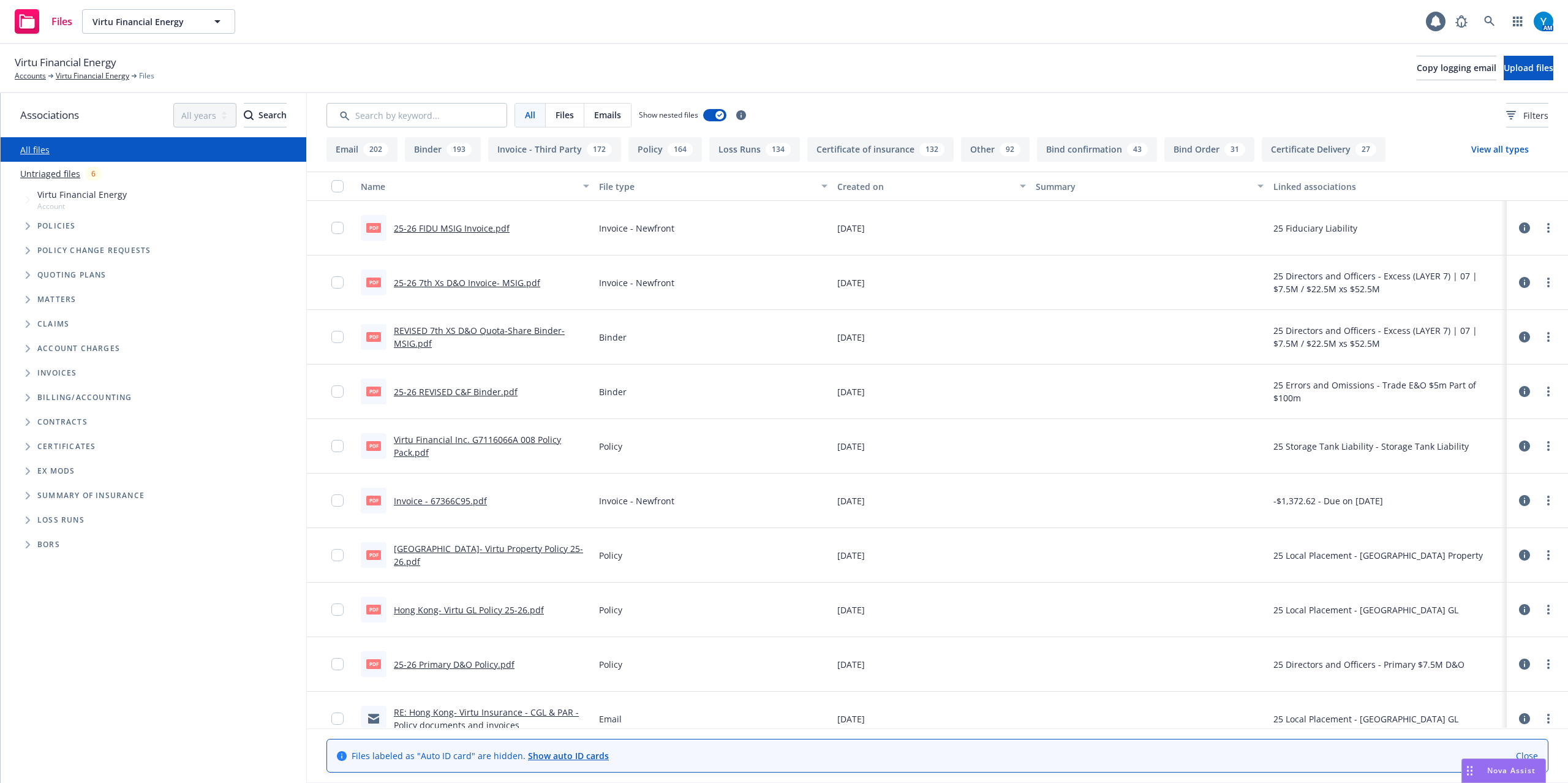
click at [569, 115] on span "Files" at bounding box center [564, 115] width 18 height 13
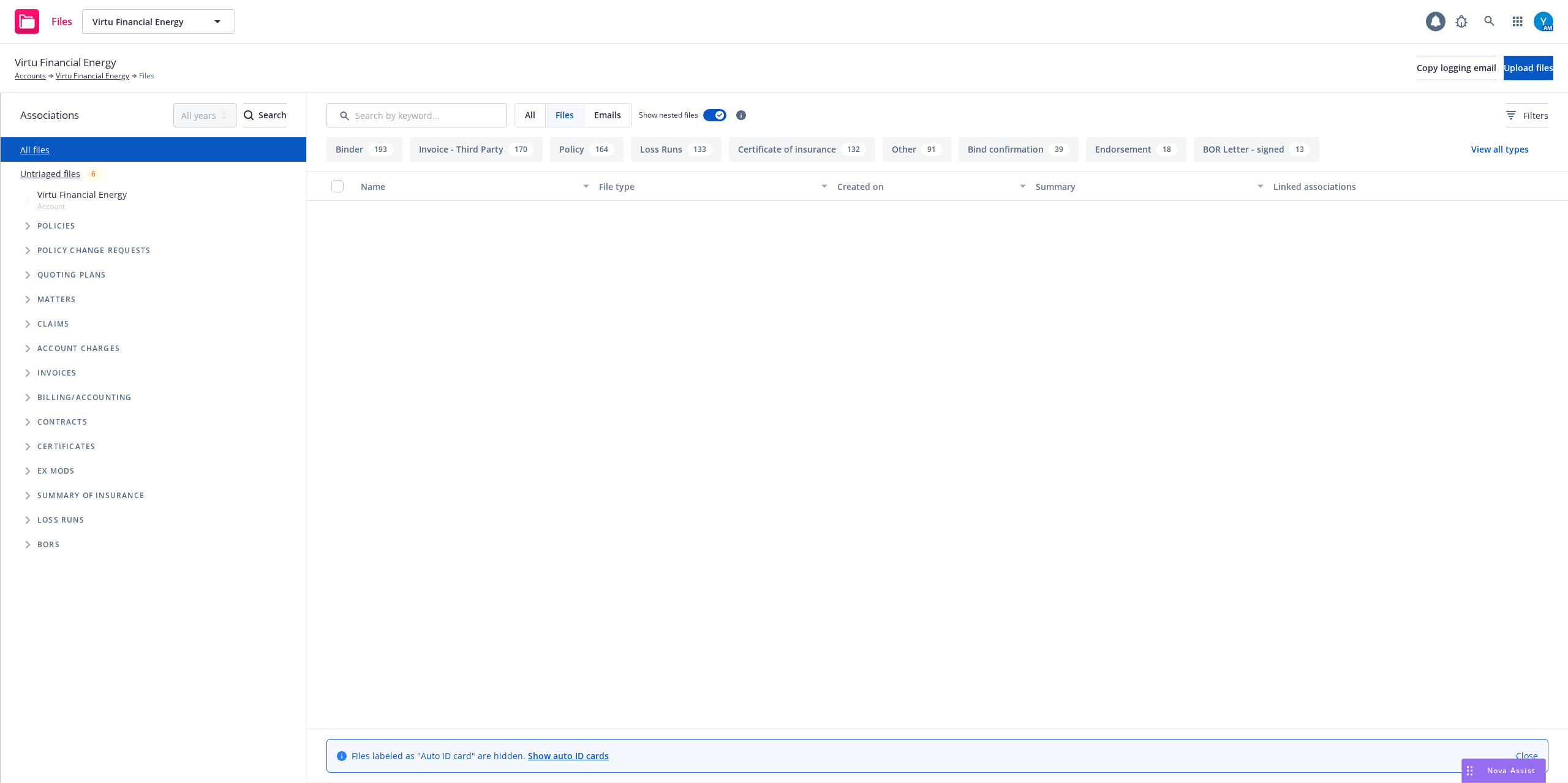
scroll to position [21512, 0]
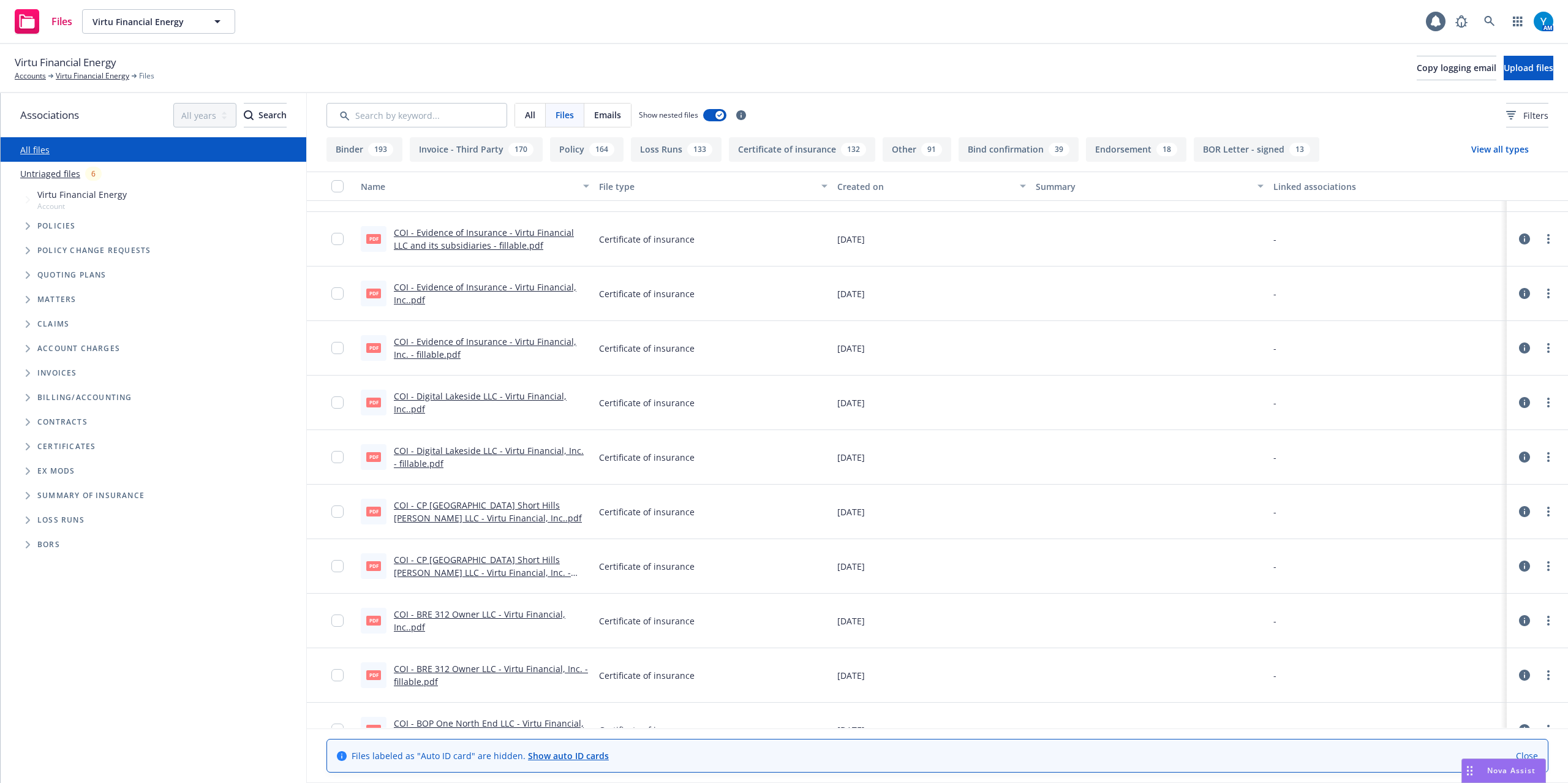
click at [898, 82] on div "Virtu Financial Energy Accounts Virtu Financial Energy Files Copy logging email…" at bounding box center [784, 68] width 1568 height 49
click at [1486, 22] on icon at bounding box center [1489, 21] width 11 height 11
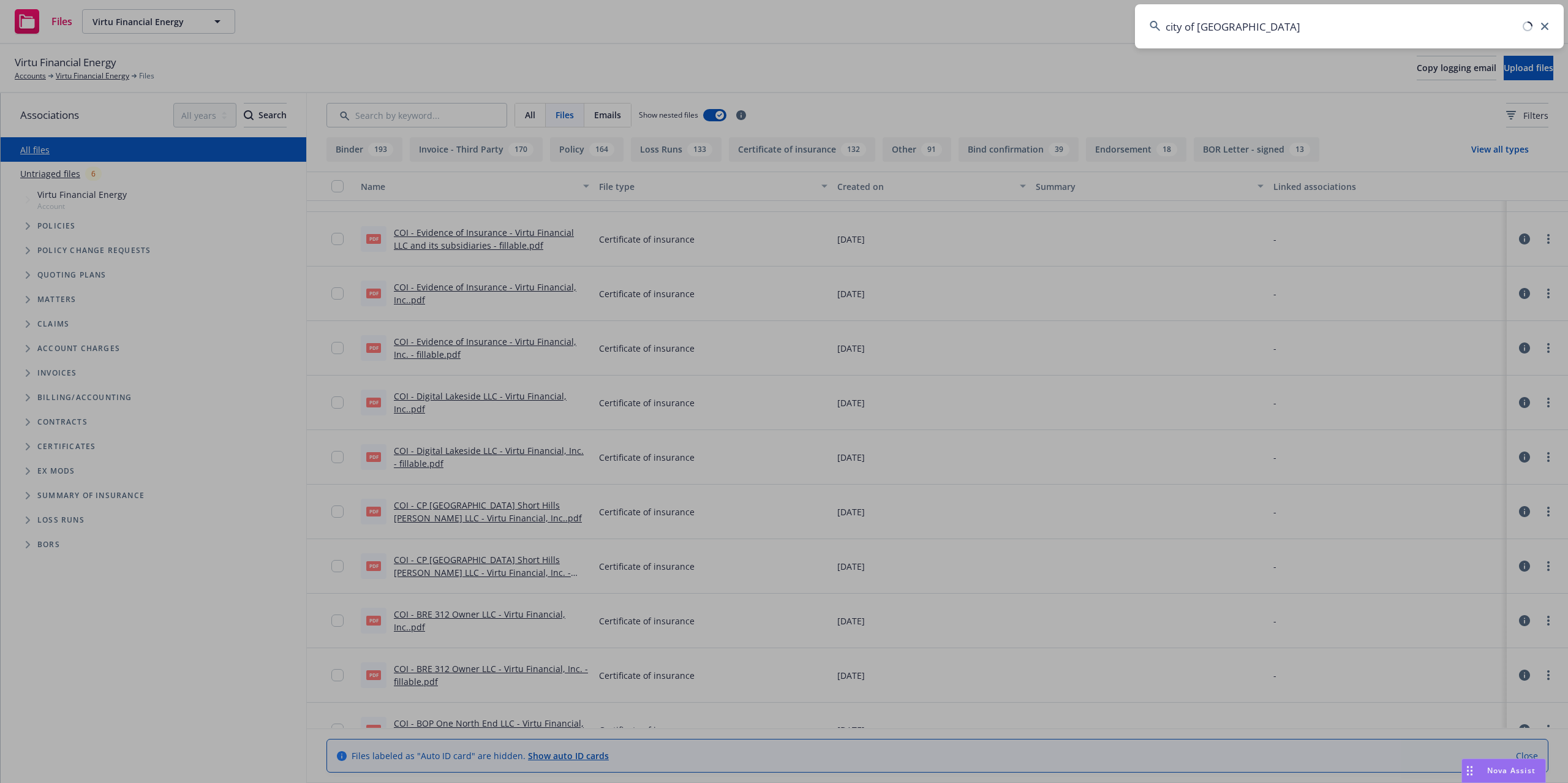
type input "city of san mateo"
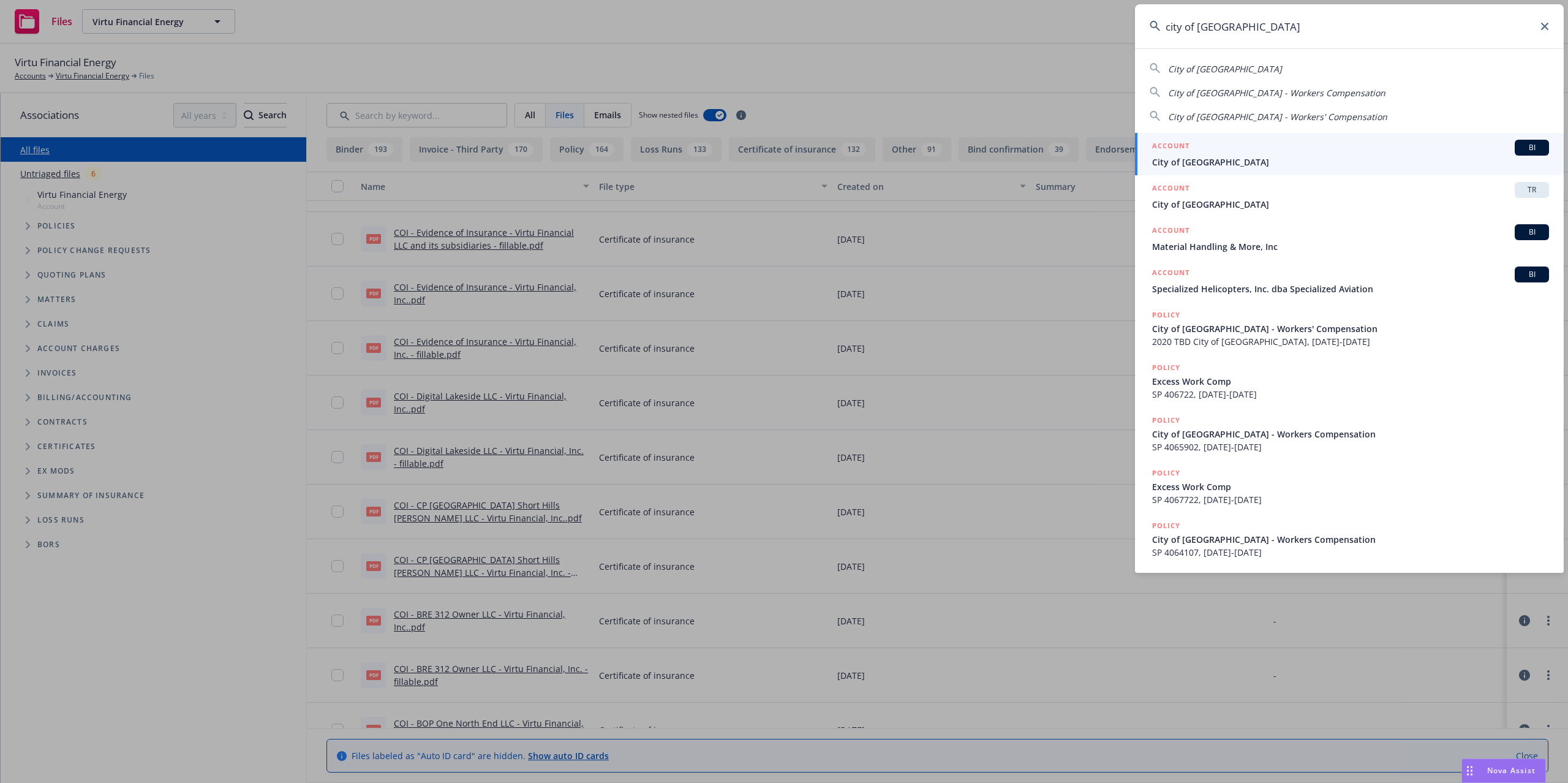
click at [1236, 157] on span "City of San Mateo" at bounding box center [1351, 162] width 397 height 13
